Goal: Check status: Check status

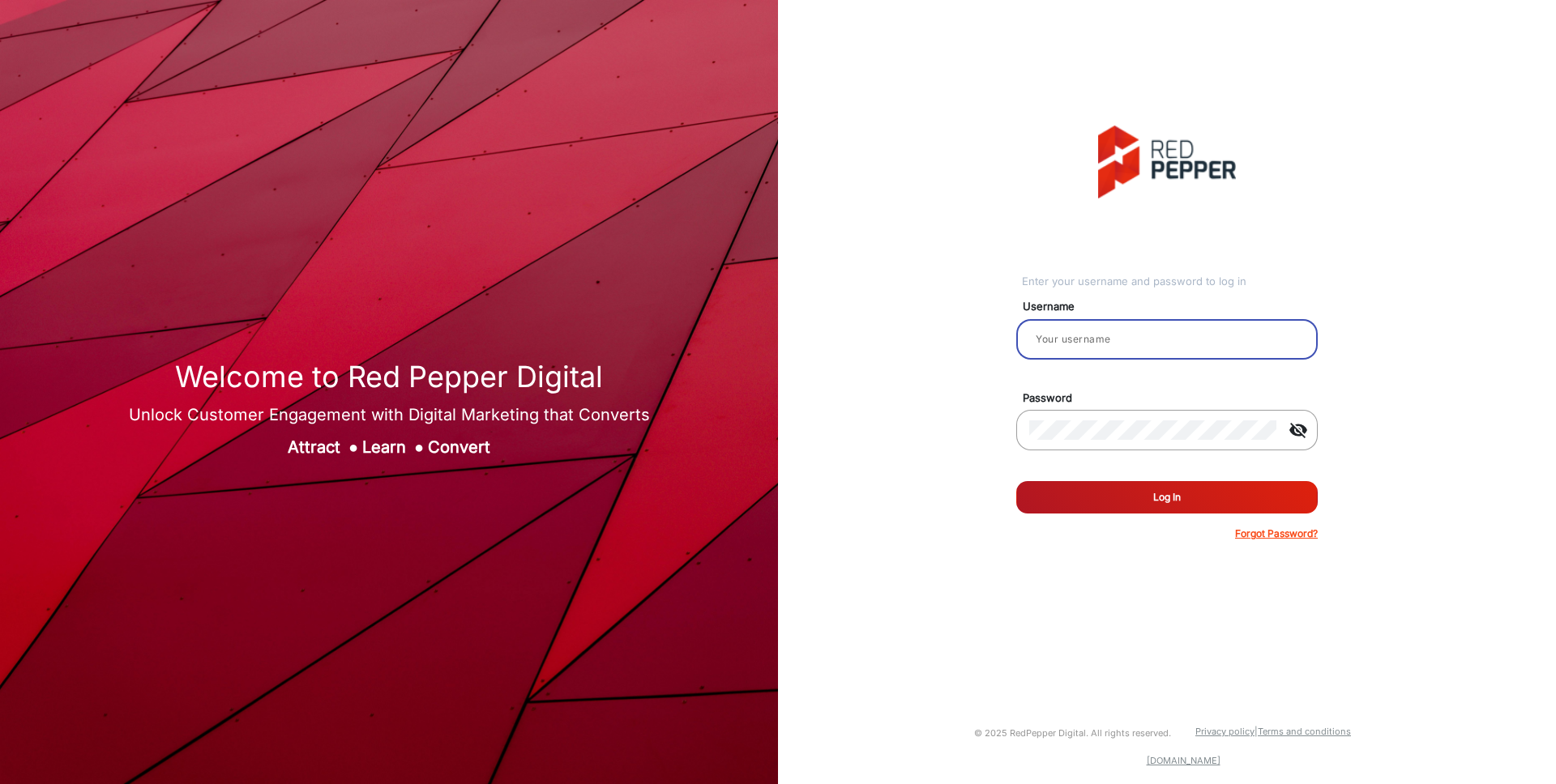
click at [1145, 338] on input "email" at bounding box center [1167, 339] width 276 height 19
type input "[PERSON_NAME]"
click at [1158, 513] on button "Log In" at bounding box center [1166, 498] width 301 height 33
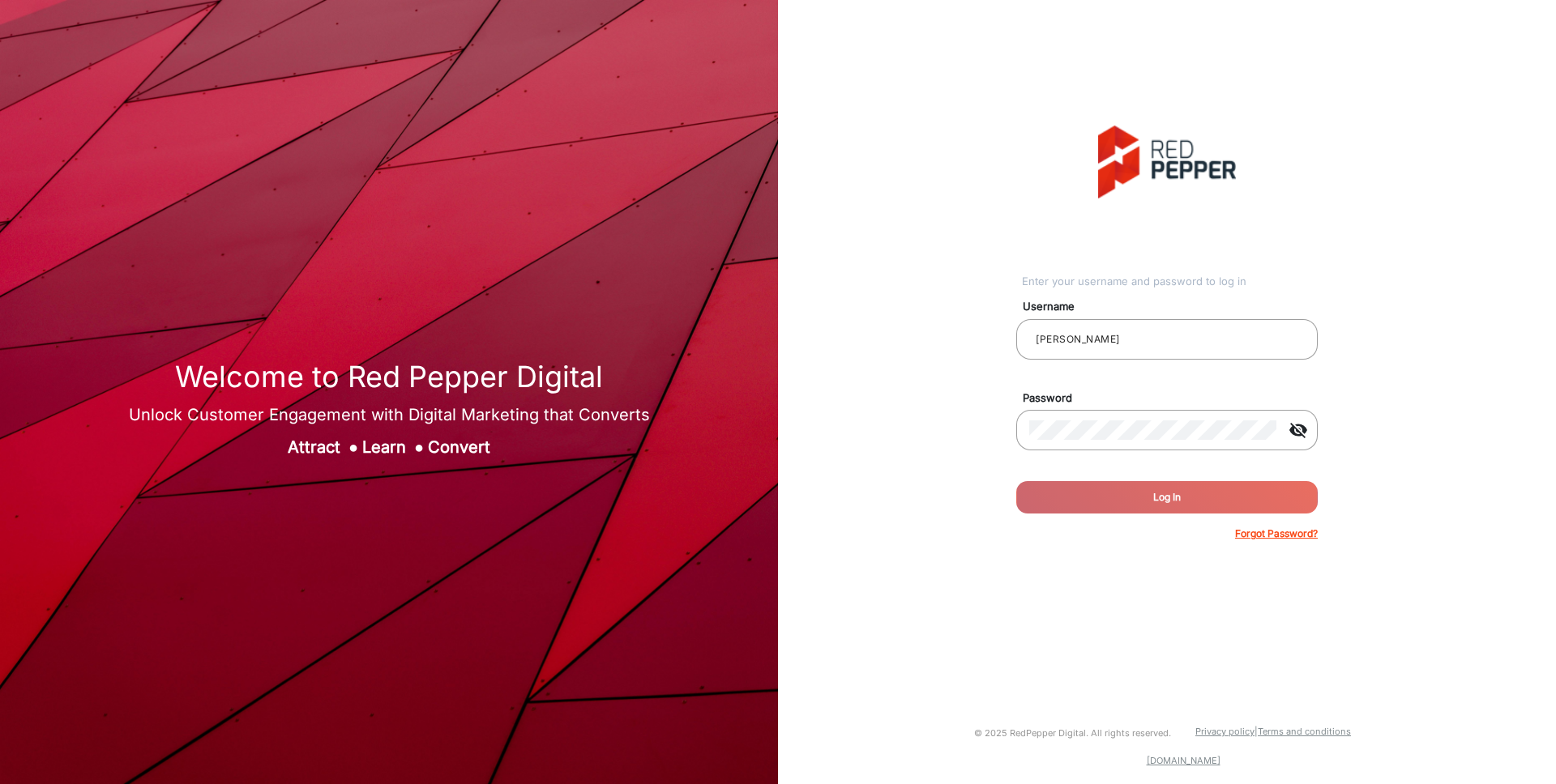
click at [348, 447] on span "●" at bounding box center [353, 447] width 10 height 19
click at [447, 449] on div "Attract ● Learn ● Convert" at bounding box center [390, 446] width 521 height 24
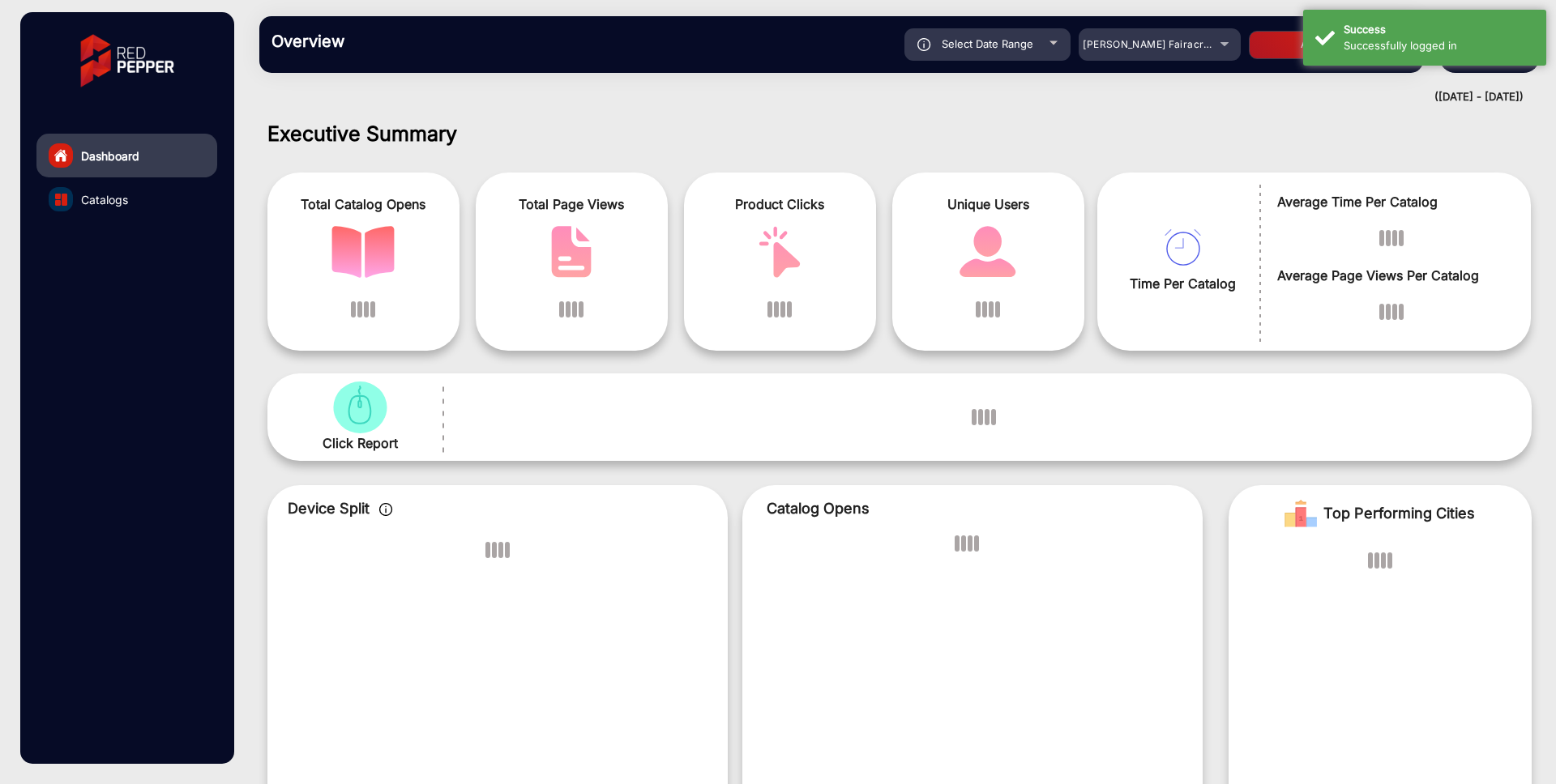
scroll to position [13, 0]
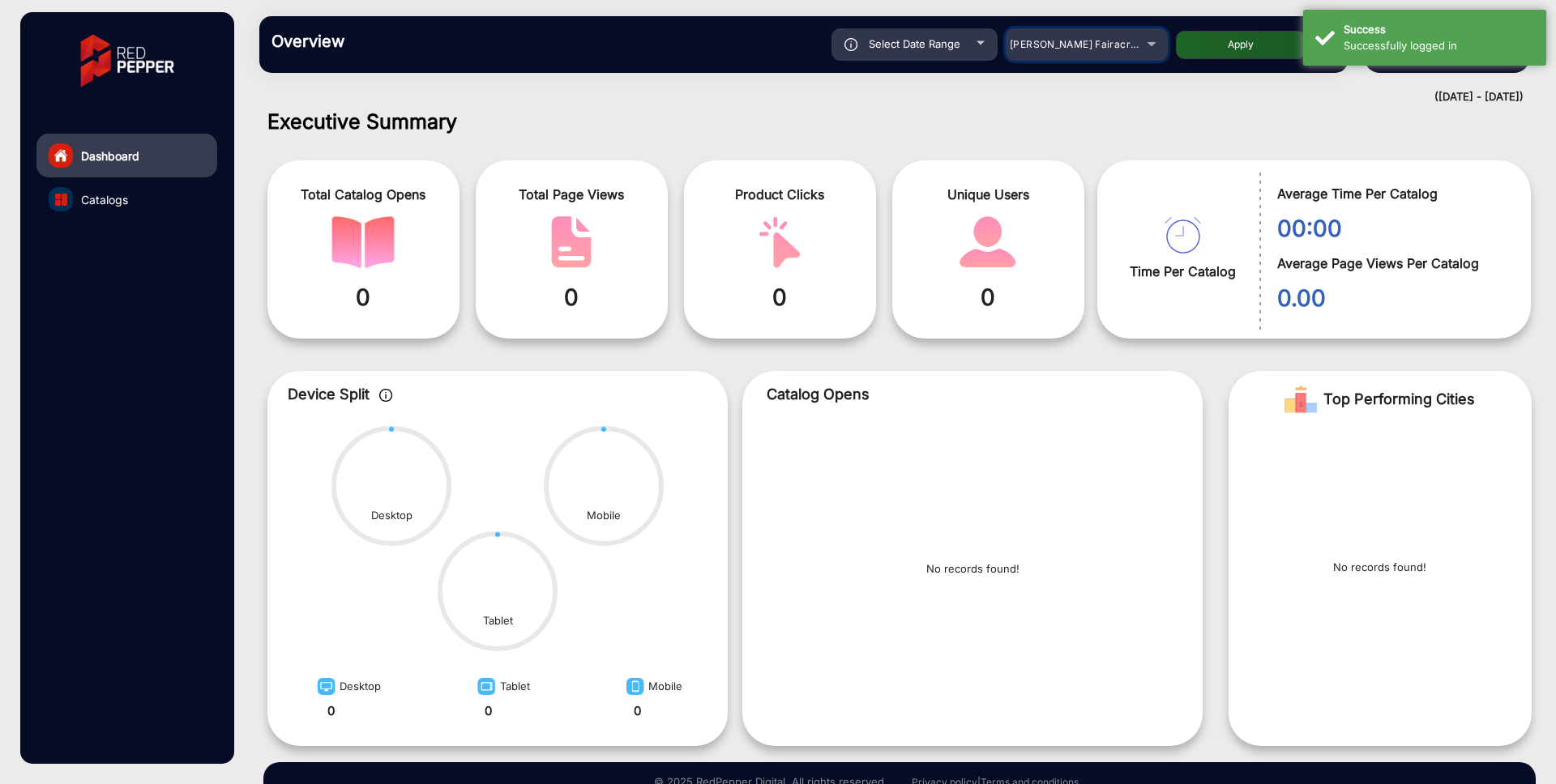
click at [1160, 50] on div "[PERSON_NAME] Fairacre Farms" at bounding box center [1086, 44] width 162 height 19
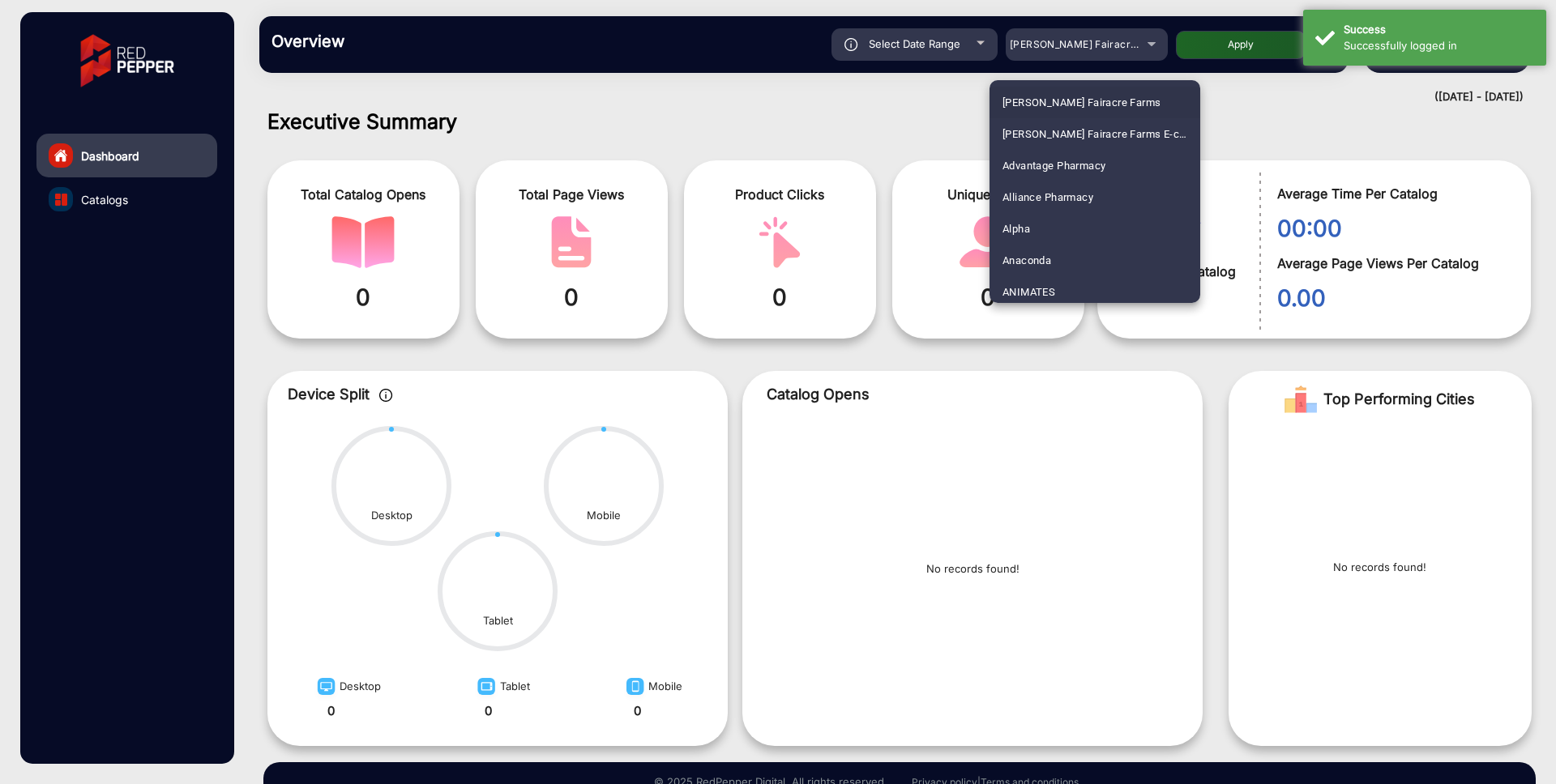
click at [974, 49] on div at bounding box center [778, 392] width 1556 height 784
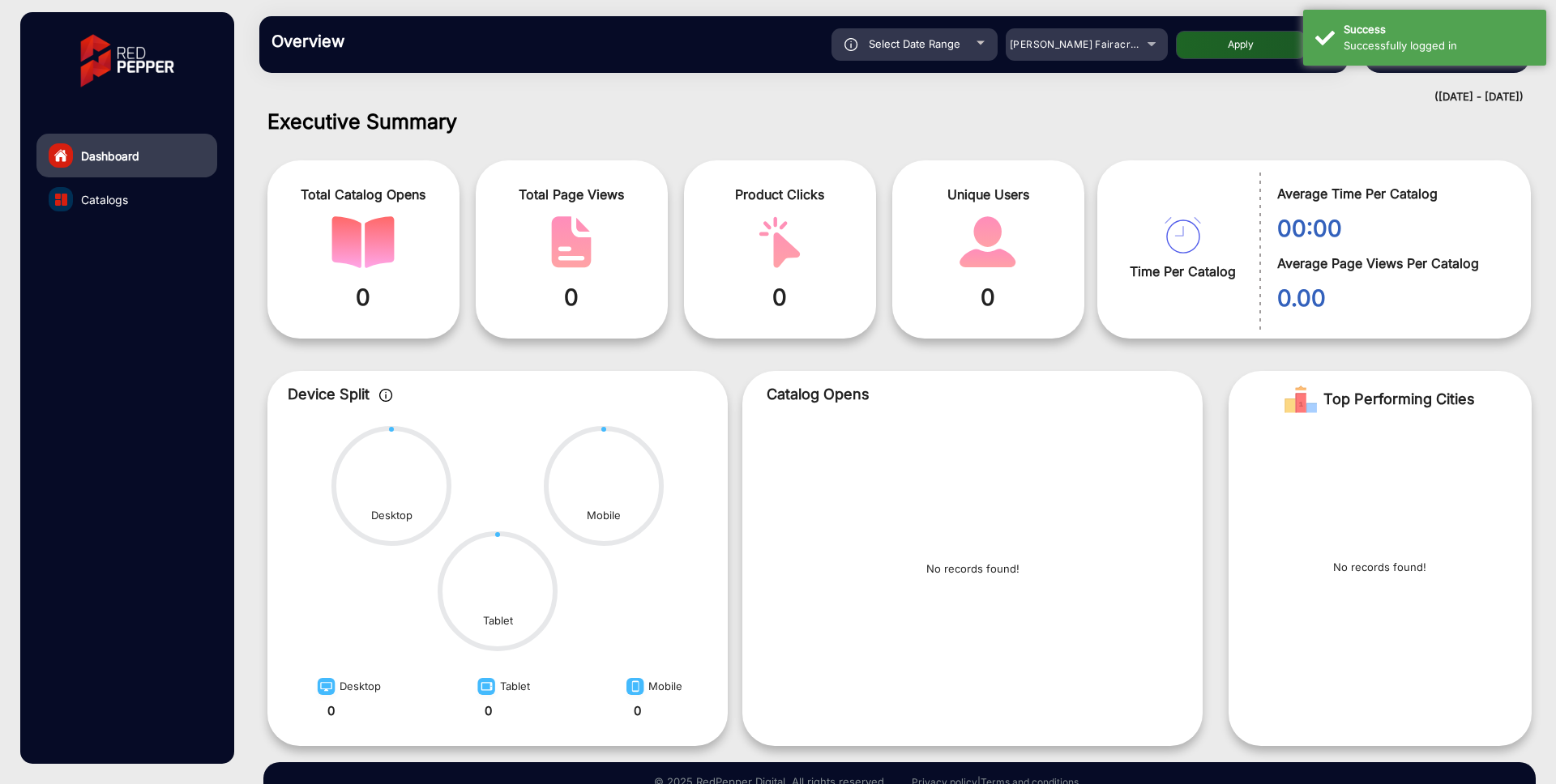
click at [974, 49] on div "Select Date Range" at bounding box center [914, 44] width 166 height 33
type input "[DATE]"
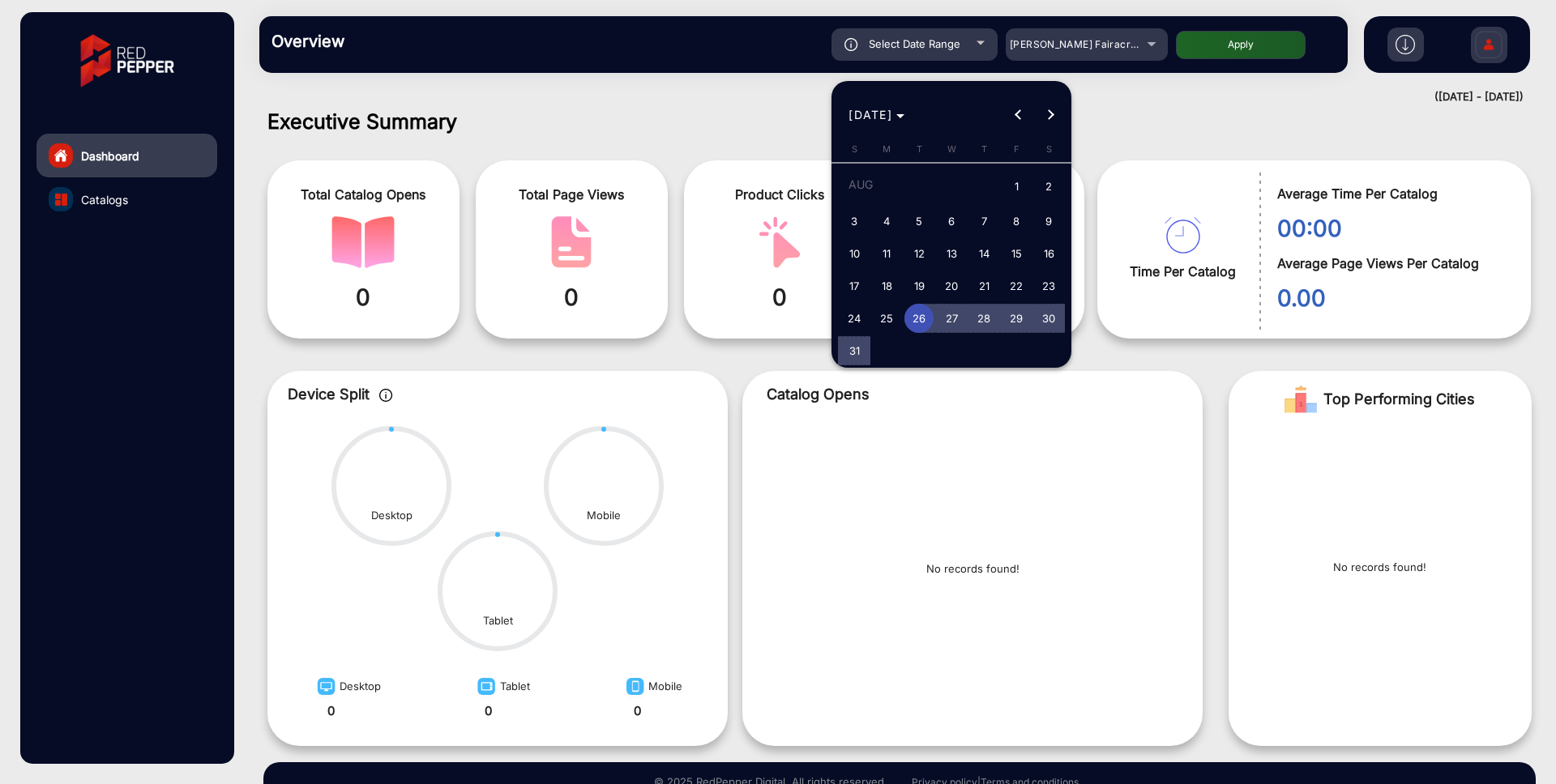
click at [853, 352] on span "31" at bounding box center [854, 351] width 29 height 29
type input "[DATE]"
click at [1054, 120] on span "Next month" at bounding box center [1051, 115] width 33 height 33
click at [879, 225] on span "1" at bounding box center [887, 217] width 29 height 29
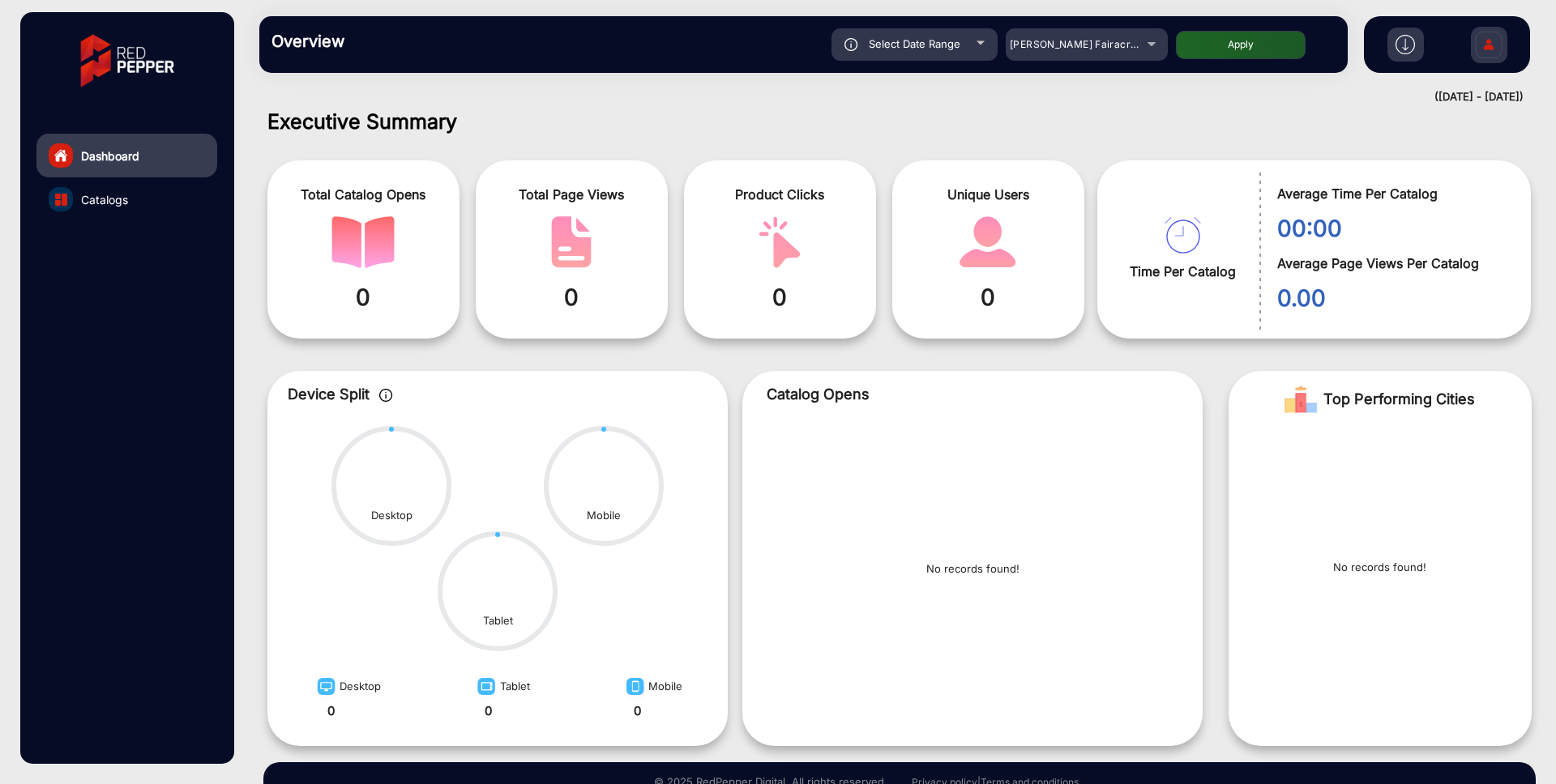
type input "[DATE]"
click at [1117, 45] on span "[PERSON_NAME] Fairacre Farms" at bounding box center [1089, 43] width 160 height 13
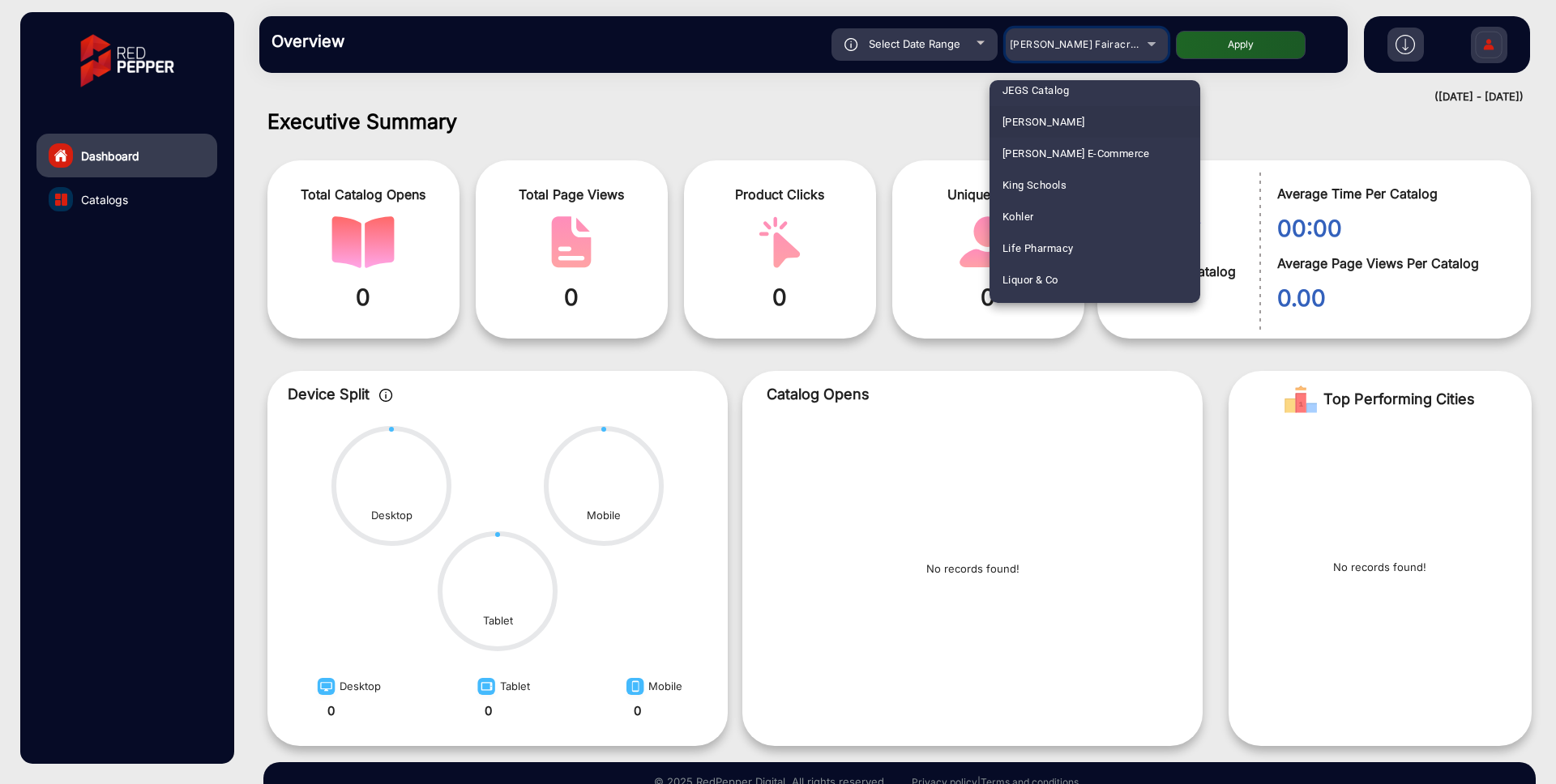
scroll to position [2828, 0]
click at [1011, 149] on span "Kohler" at bounding box center [1018, 149] width 31 height 32
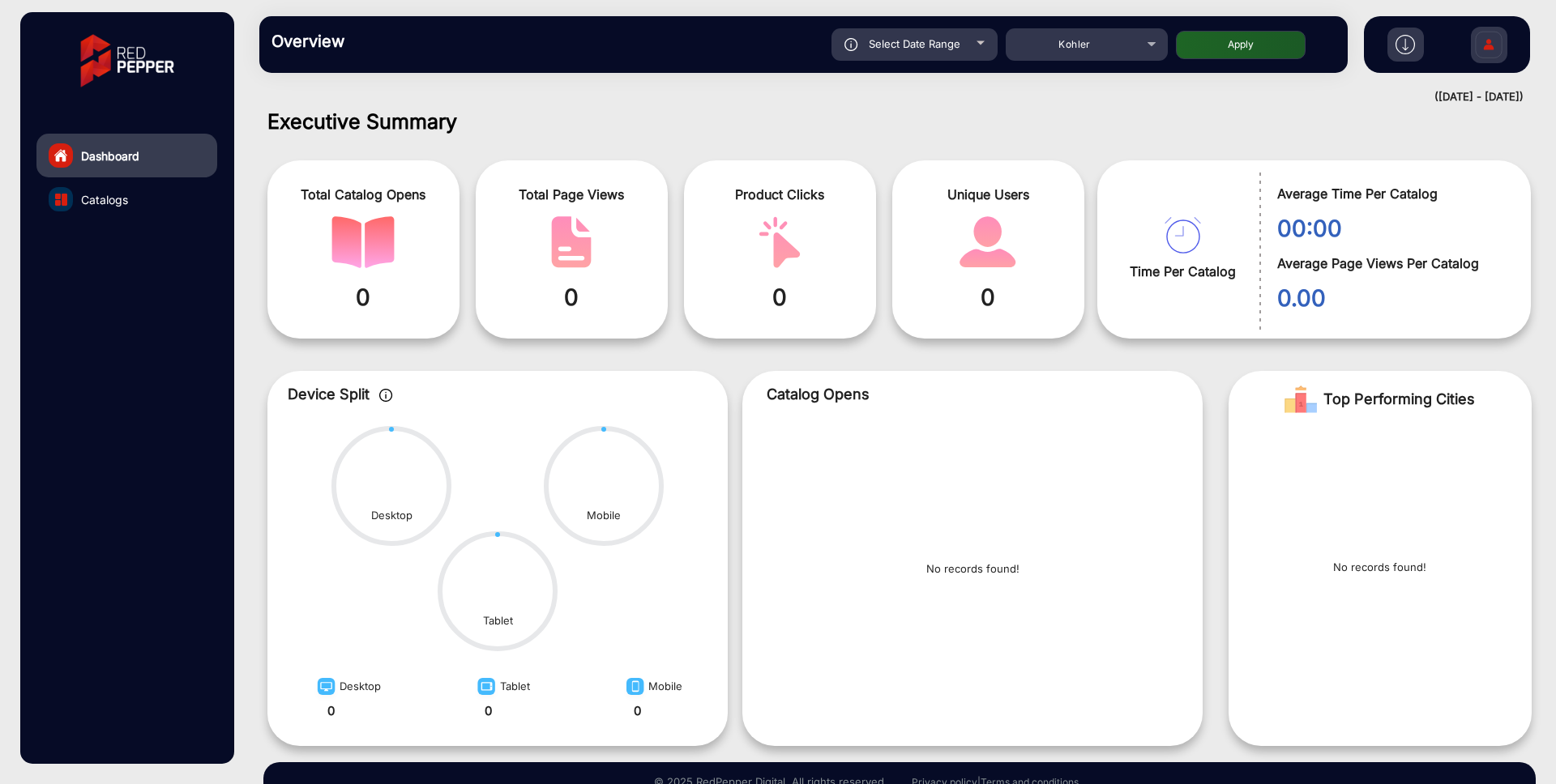
click at [1242, 51] on button "Apply" at bounding box center [1241, 44] width 129 height 28
type input "[DATE]"
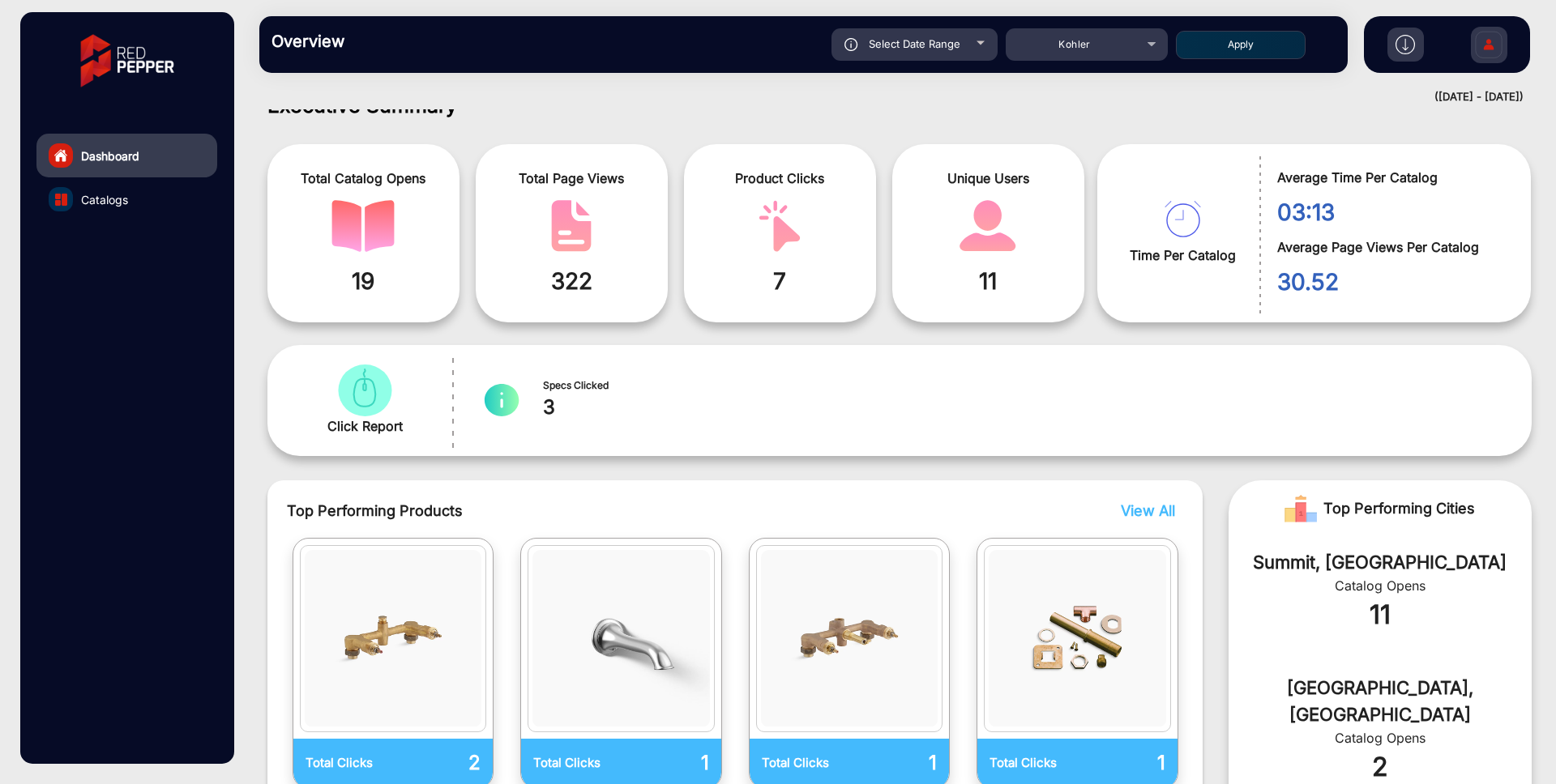
scroll to position [12, 0]
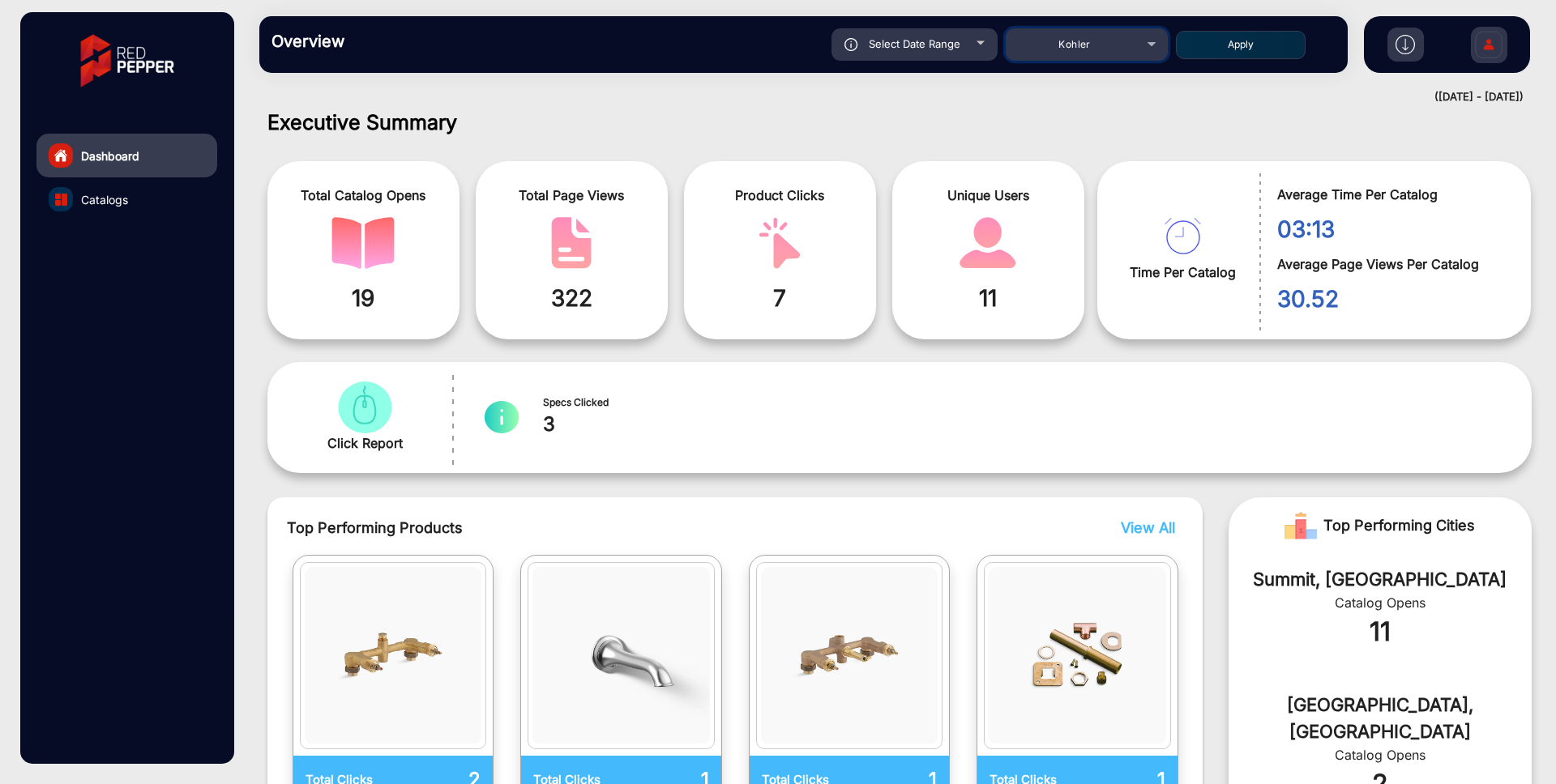
click at [1145, 53] on div "Kohler" at bounding box center [1086, 44] width 162 height 19
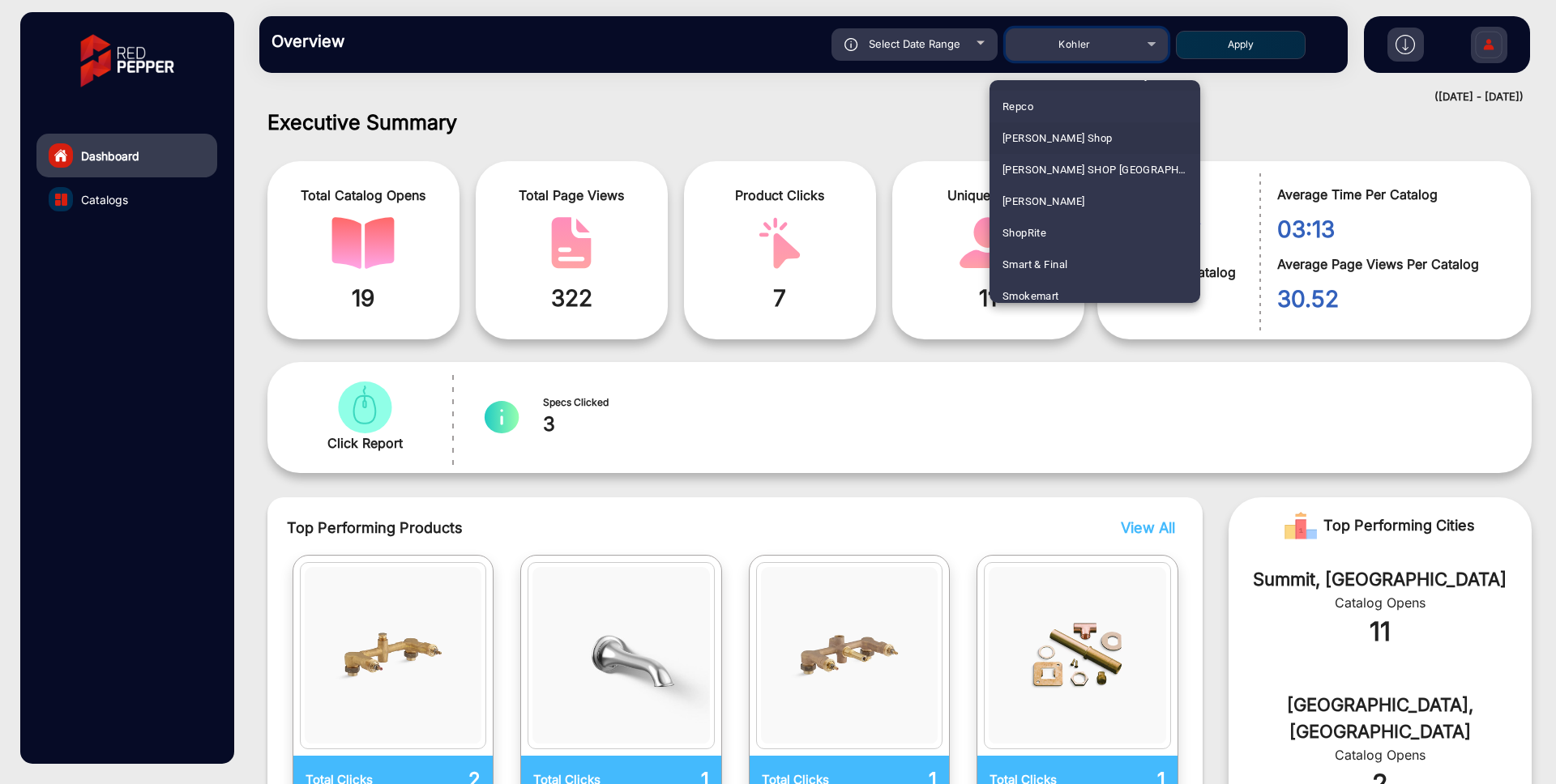
scroll to position [4014, 0]
click at [1081, 233] on mat-option "ShopRite" at bounding box center [1094, 226] width 210 height 32
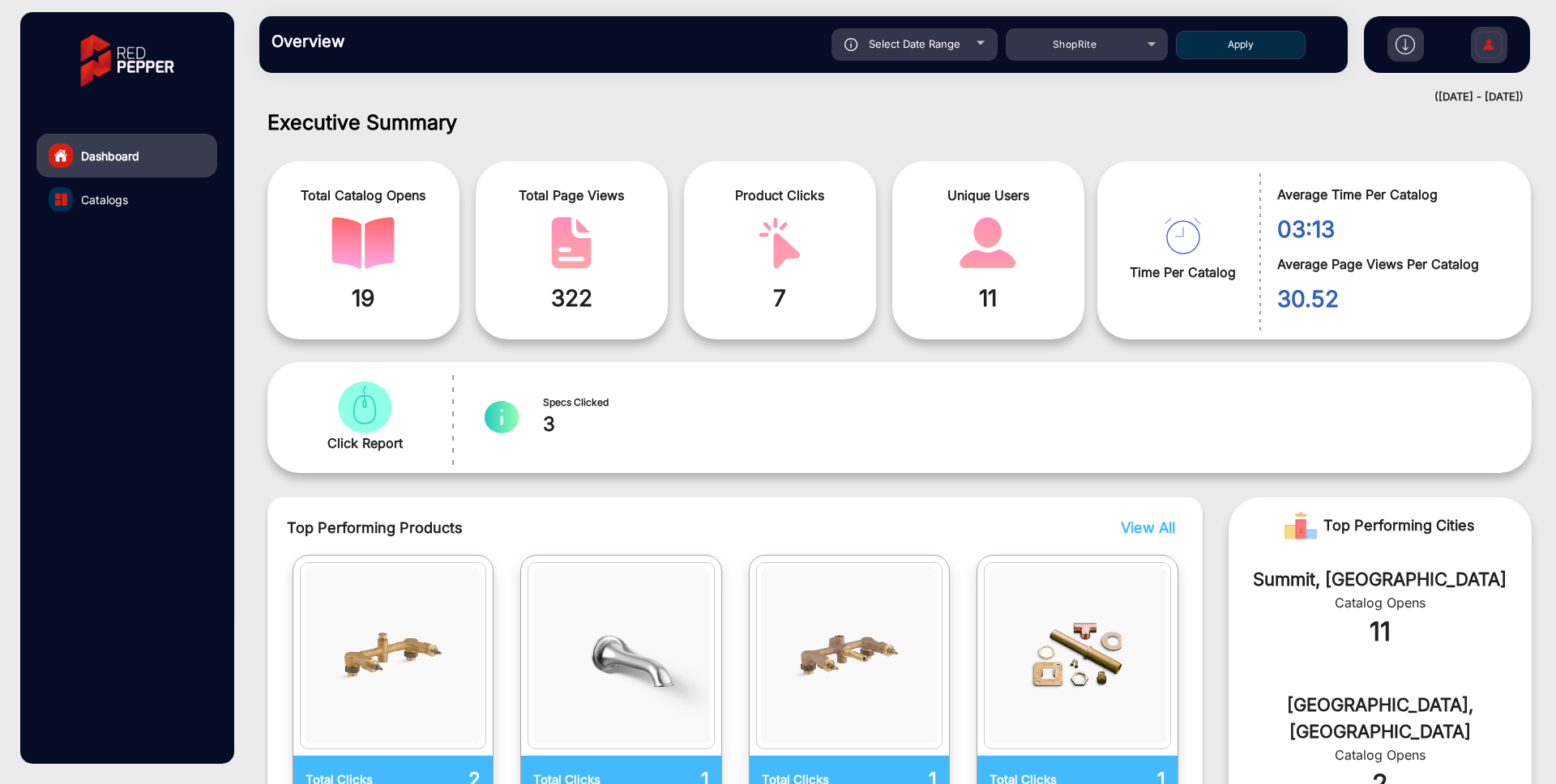
click at [1258, 44] on button "Apply" at bounding box center [1241, 44] width 129 height 28
type input "[DATE]"
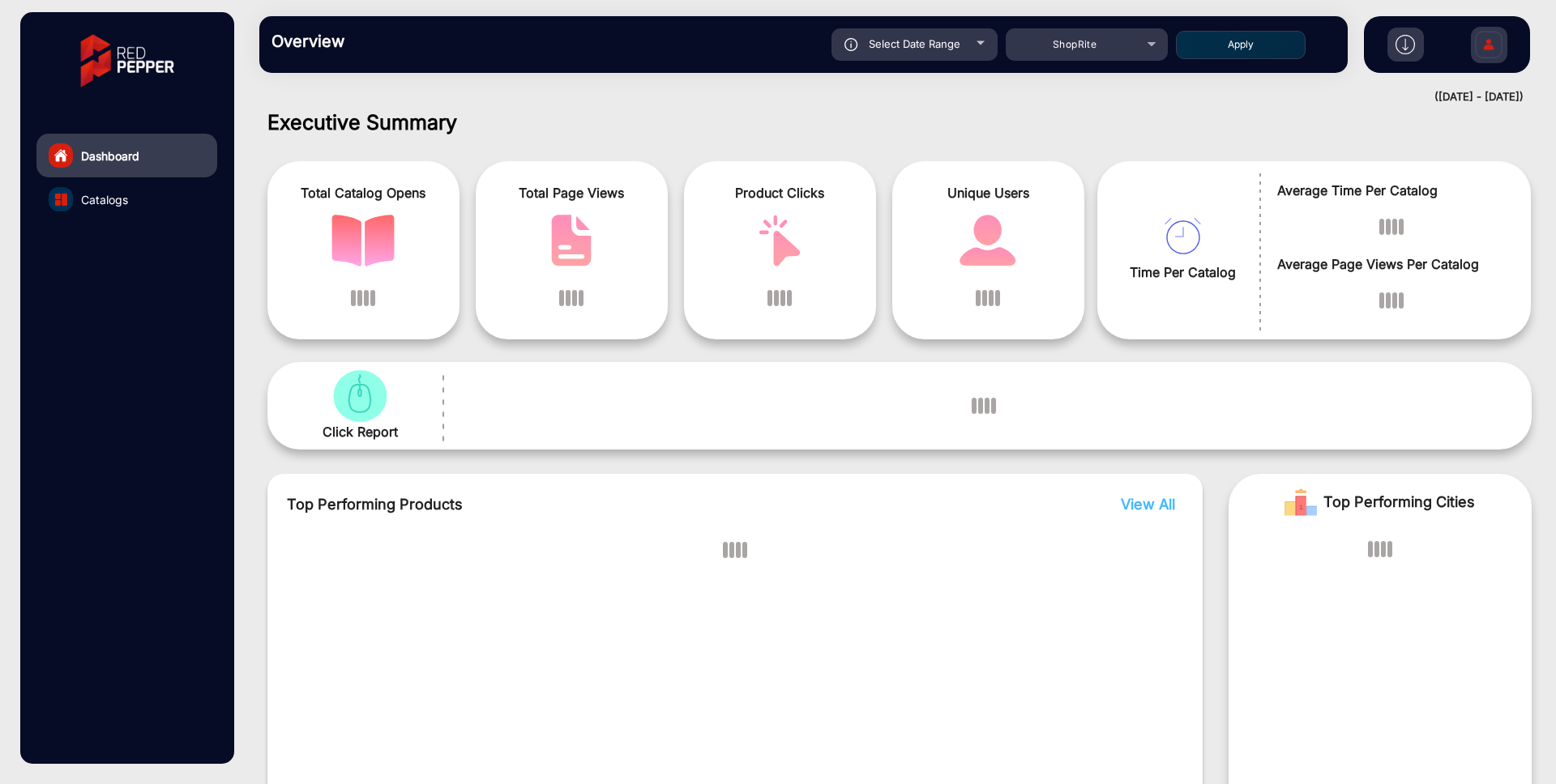
scroll to position [13, 0]
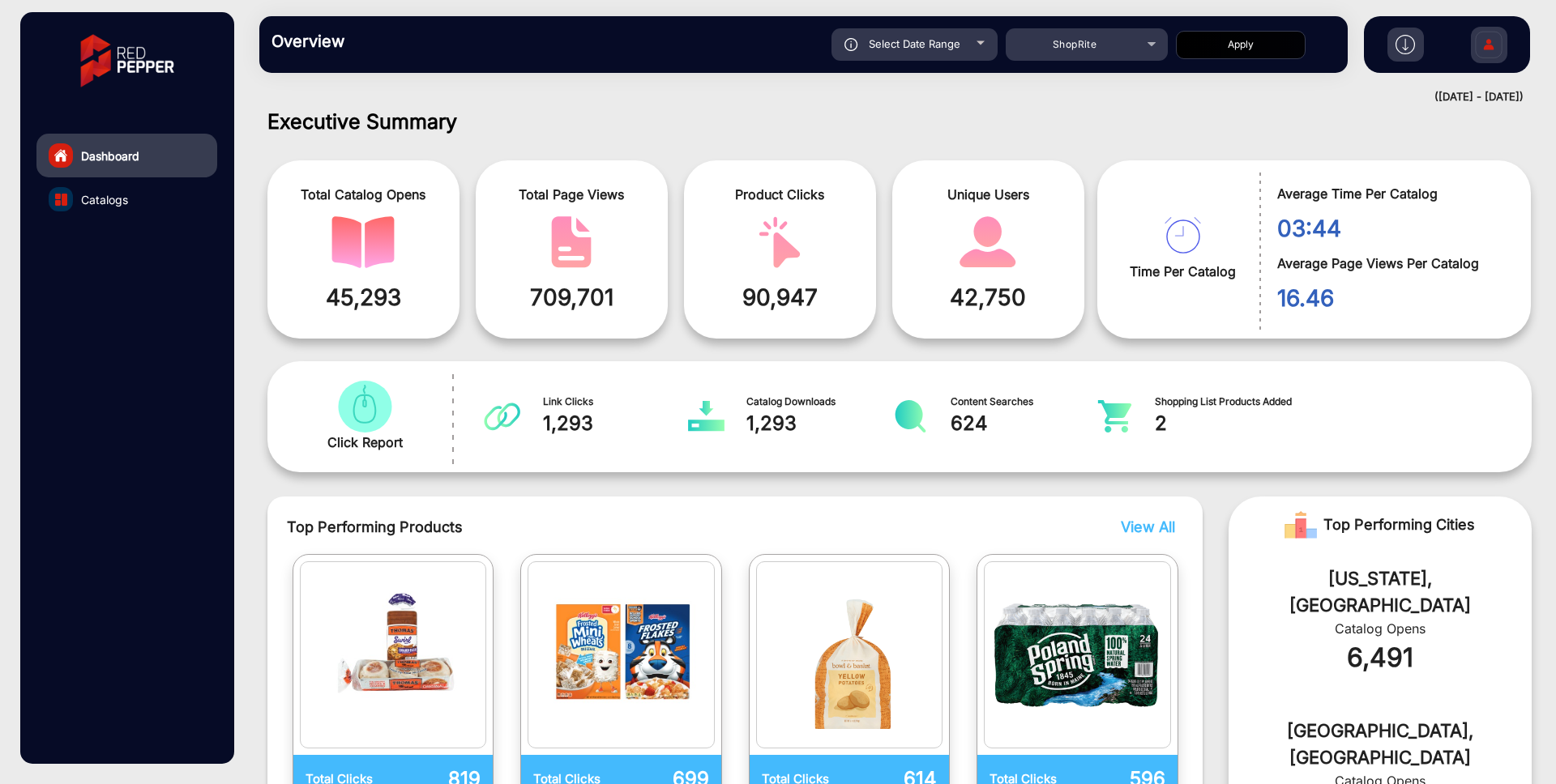
click at [964, 32] on div "Select Date Range" at bounding box center [914, 44] width 166 height 33
type input "[DATE]"
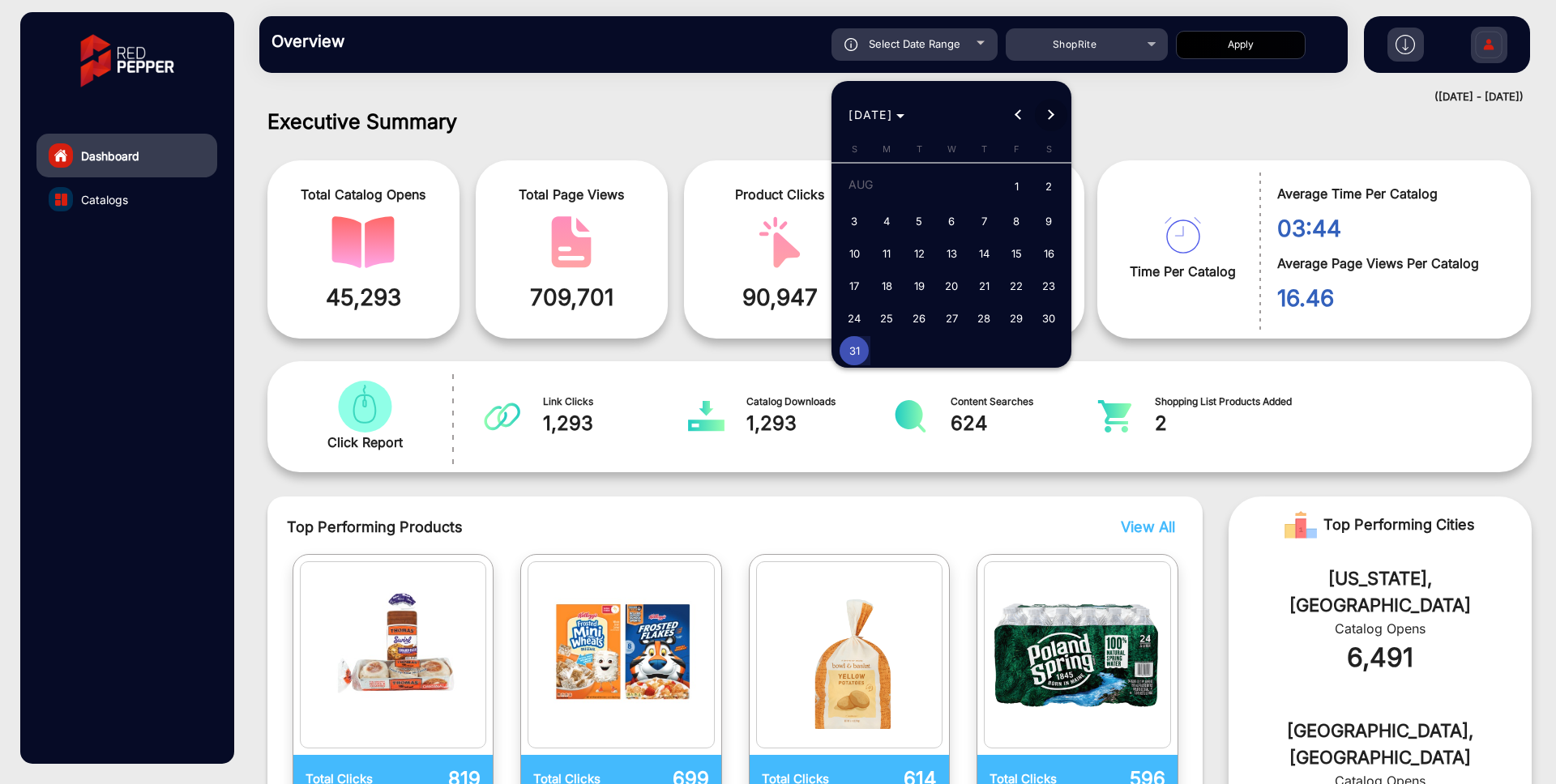
click at [1045, 104] on span "Next month" at bounding box center [1051, 115] width 33 height 33
click at [888, 225] on span "1" at bounding box center [887, 217] width 29 height 29
type input "[DATE]"
click at [888, 225] on span "1" at bounding box center [887, 217] width 29 height 29
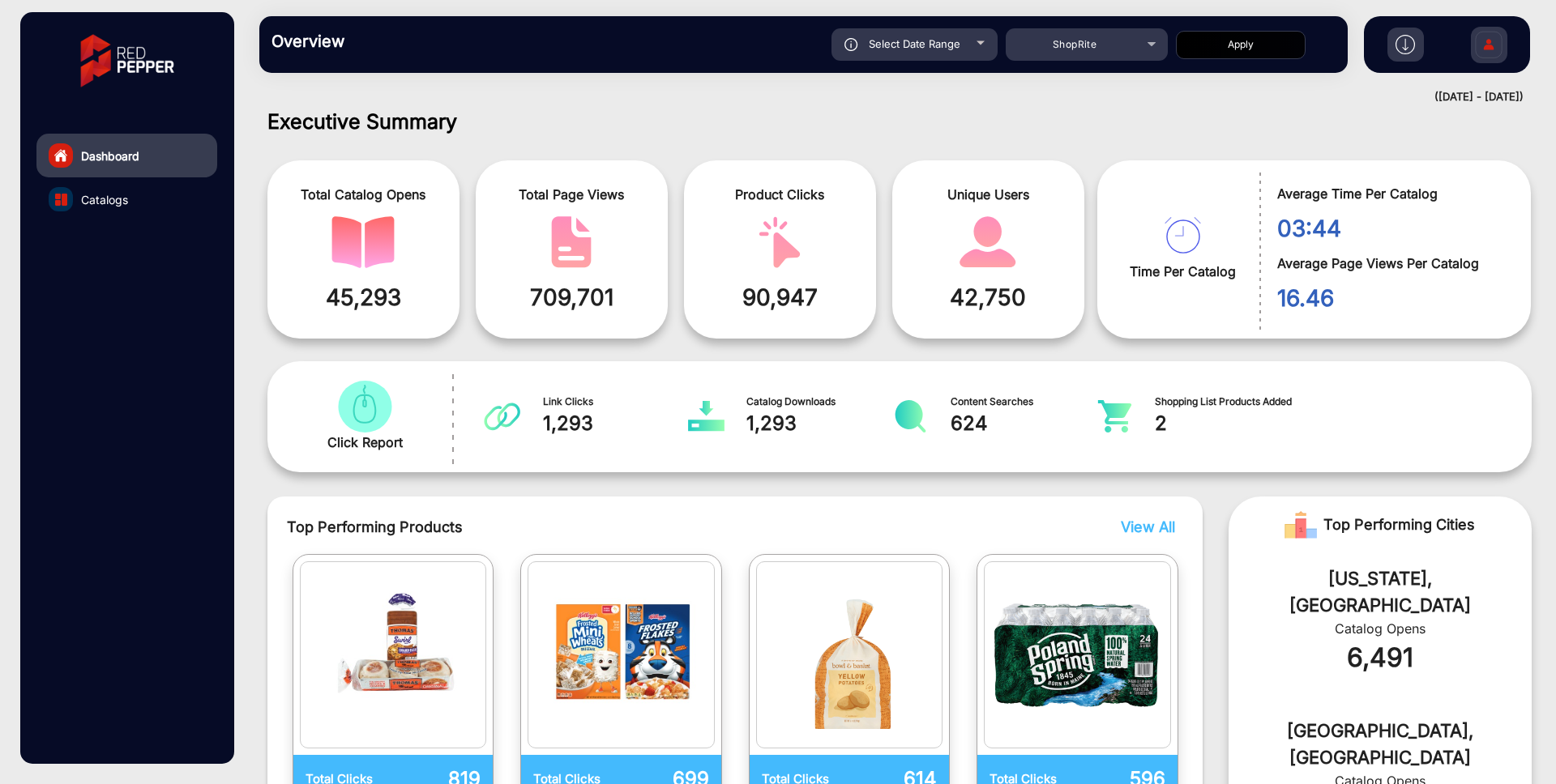
type input "[DATE]"
click at [1214, 43] on button "Apply" at bounding box center [1241, 44] width 129 height 28
type input "[DATE]"
